Goal: Check status: Check status

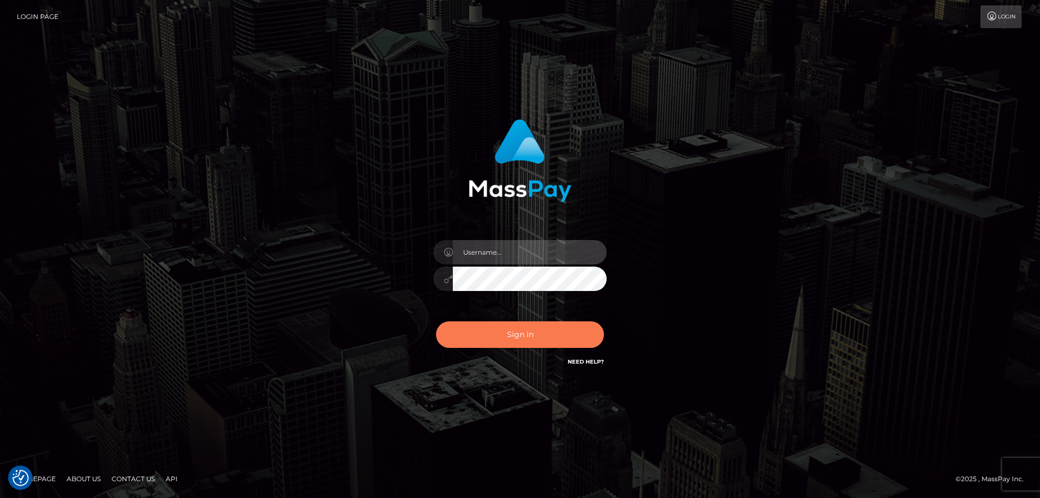
type input "Queen.megabonanza"
click at [544, 347] on button "Sign in" at bounding box center [520, 334] width 168 height 27
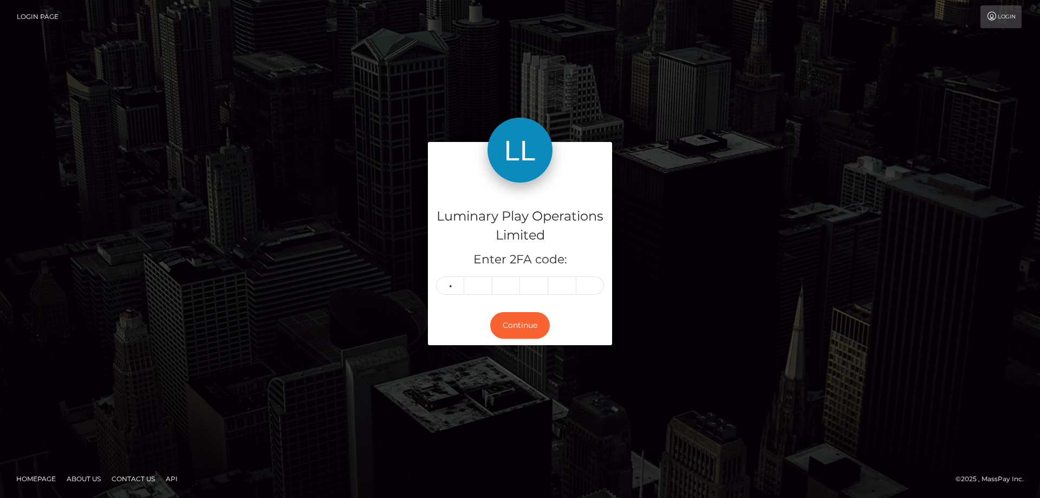
type input "3"
type input "1"
type input "9"
type input "5"
type input "0"
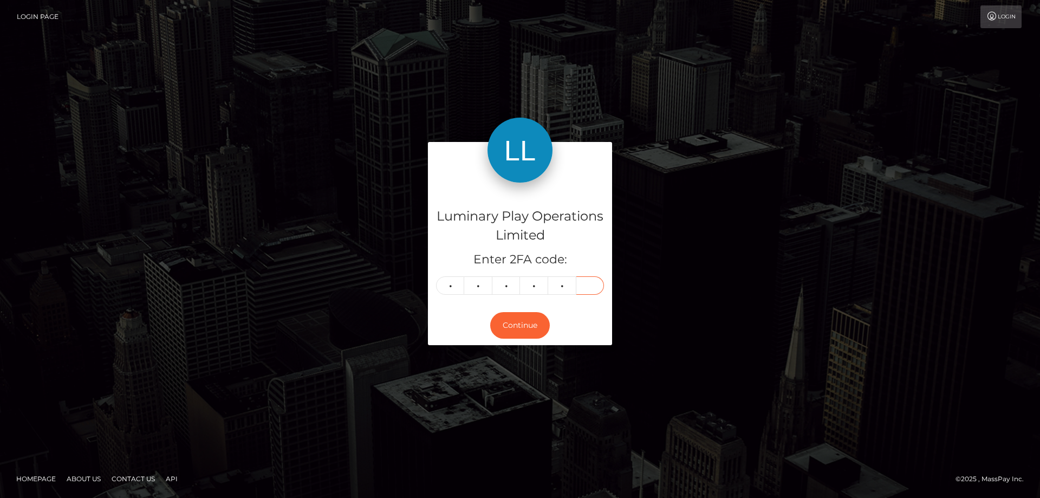
type input "9"
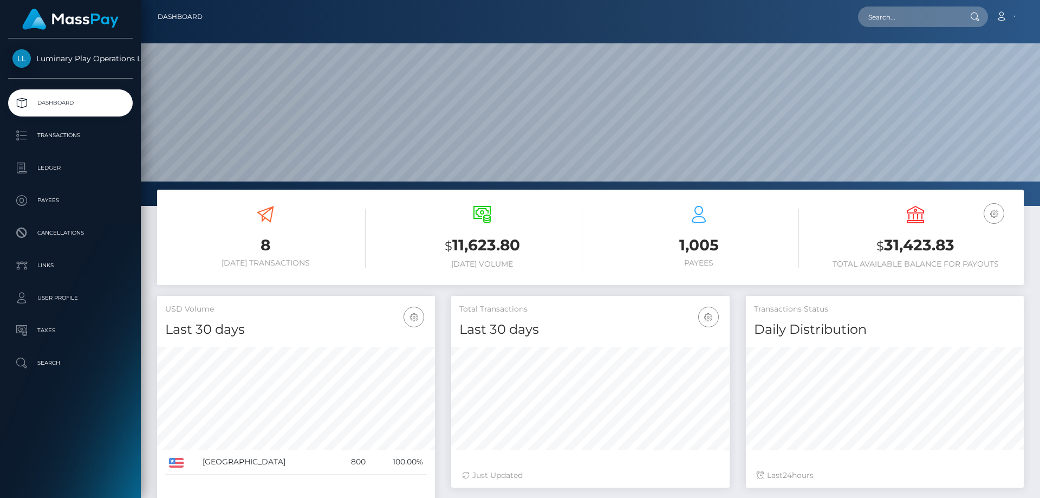
scroll to position [192, 278]
drag, startPoint x: 965, startPoint y: 244, endPoint x: 886, endPoint y: 244, distance: 79.1
click at [886, 244] on h3 "$ 31,423.83" at bounding box center [915, 245] width 200 height 22
copy h3 "31,423.83"
